Goal: Navigation & Orientation: Find specific page/section

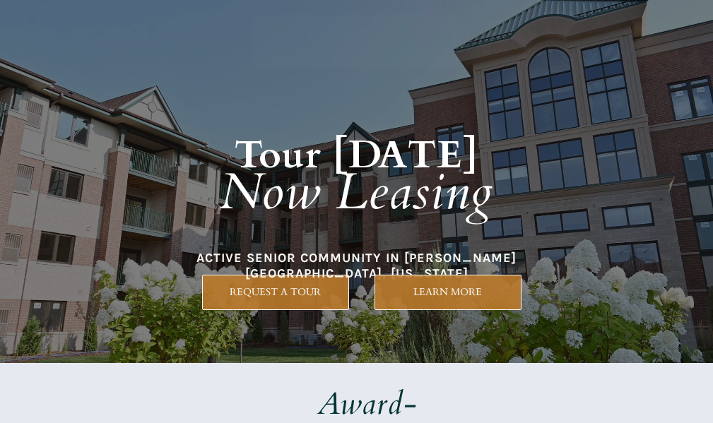
click at [339, 249] on h1 "Tour [DATE] Now Leasing" at bounding box center [356, 161] width 605 height 205
click at [402, 214] on em "Now Leasing" at bounding box center [356, 192] width 273 height 69
click at [324, 263] on h1 "Tour [DATE] Now Leasing" at bounding box center [356, 161] width 605 height 205
click at [337, 199] on em "Now Leasing" at bounding box center [356, 192] width 273 height 69
click at [429, 192] on em "Now Leasing" at bounding box center [356, 192] width 273 height 69
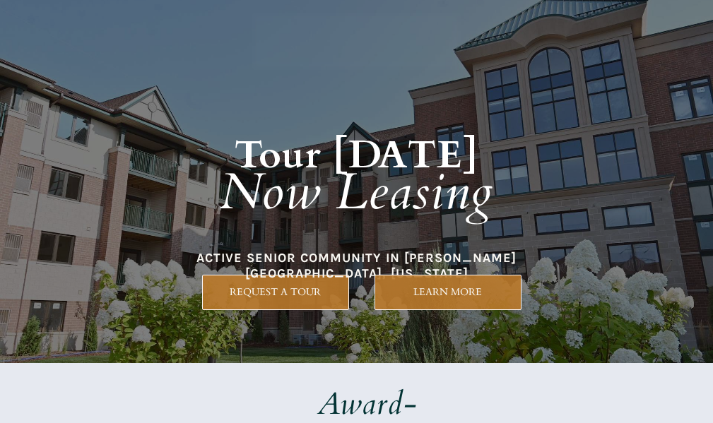
click at [395, 215] on em "Now Leasing" at bounding box center [356, 192] width 273 height 69
click at [382, 216] on em "Now Leasing" at bounding box center [356, 192] width 273 height 69
click at [290, 240] on h1 "Tour [DATE] Now Leasing" at bounding box center [356, 161] width 605 height 205
click at [459, 228] on h1 "Tour [DATE] Now Leasing" at bounding box center [356, 161] width 605 height 205
click at [278, 159] on em "Now Leasing" at bounding box center [356, 192] width 273 height 69
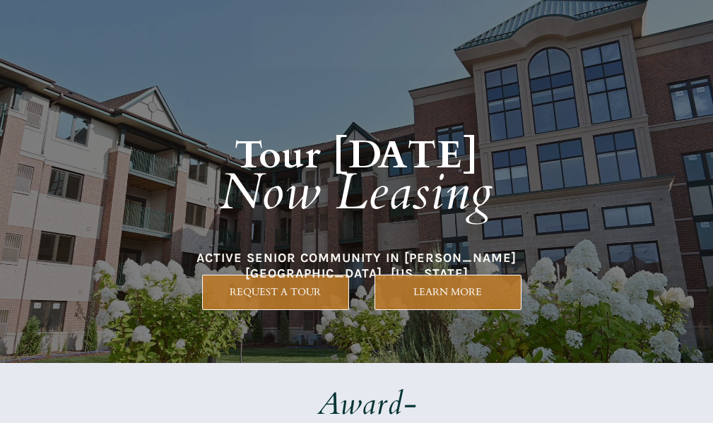
click at [421, 149] on strong "Tour [DATE]" at bounding box center [357, 155] width 244 height 52
click at [396, 208] on em "Now Leasing" at bounding box center [356, 192] width 273 height 69
click at [336, 114] on h1 "Tour [DATE] Now Leasing" at bounding box center [356, 161] width 605 height 205
click at [420, 213] on em "Now Leasing" at bounding box center [356, 192] width 273 height 69
click at [243, 165] on em "Now Leasing" at bounding box center [356, 192] width 273 height 69
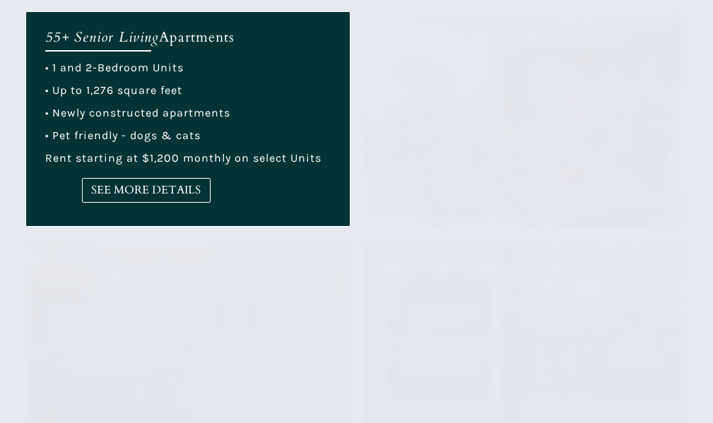
scroll to position [636, 0]
